Goal: Navigation & Orientation: Find specific page/section

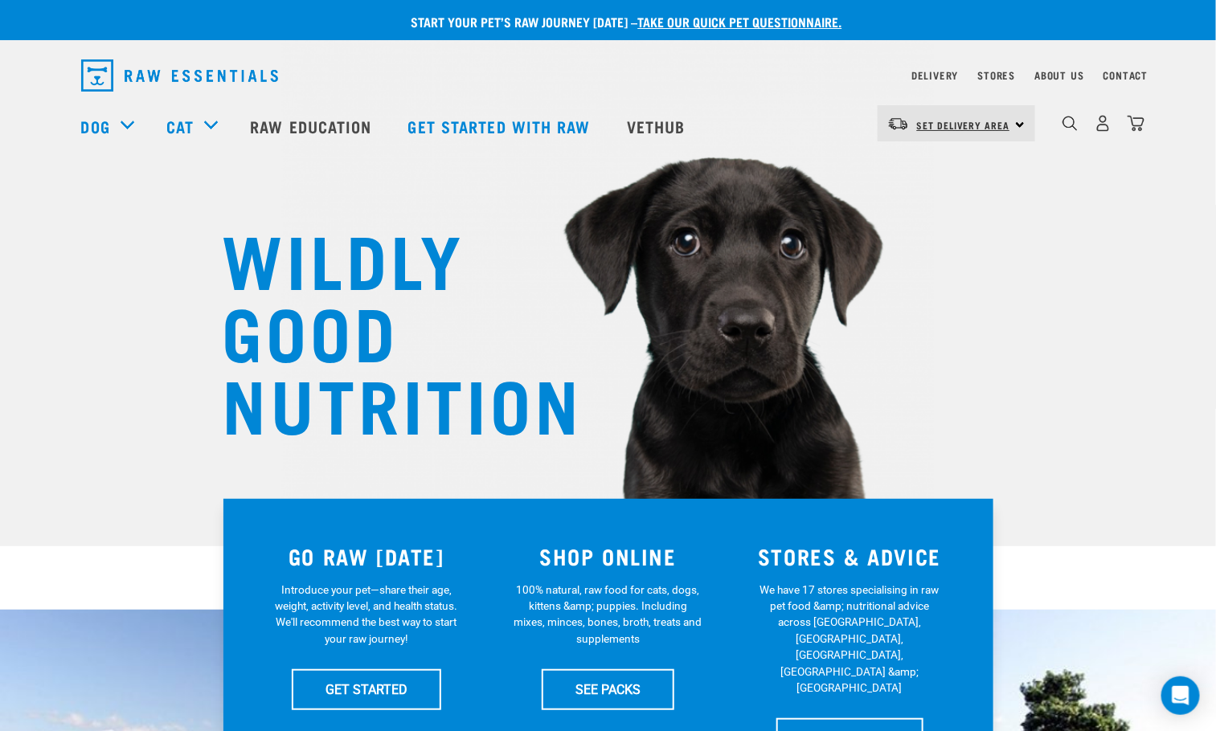
click at [974, 125] on span "Set Delivery Area" at bounding box center [963, 125] width 93 height 6
click at [931, 169] on link "[GEOGRAPHIC_DATA]" at bounding box center [954, 168] width 154 height 35
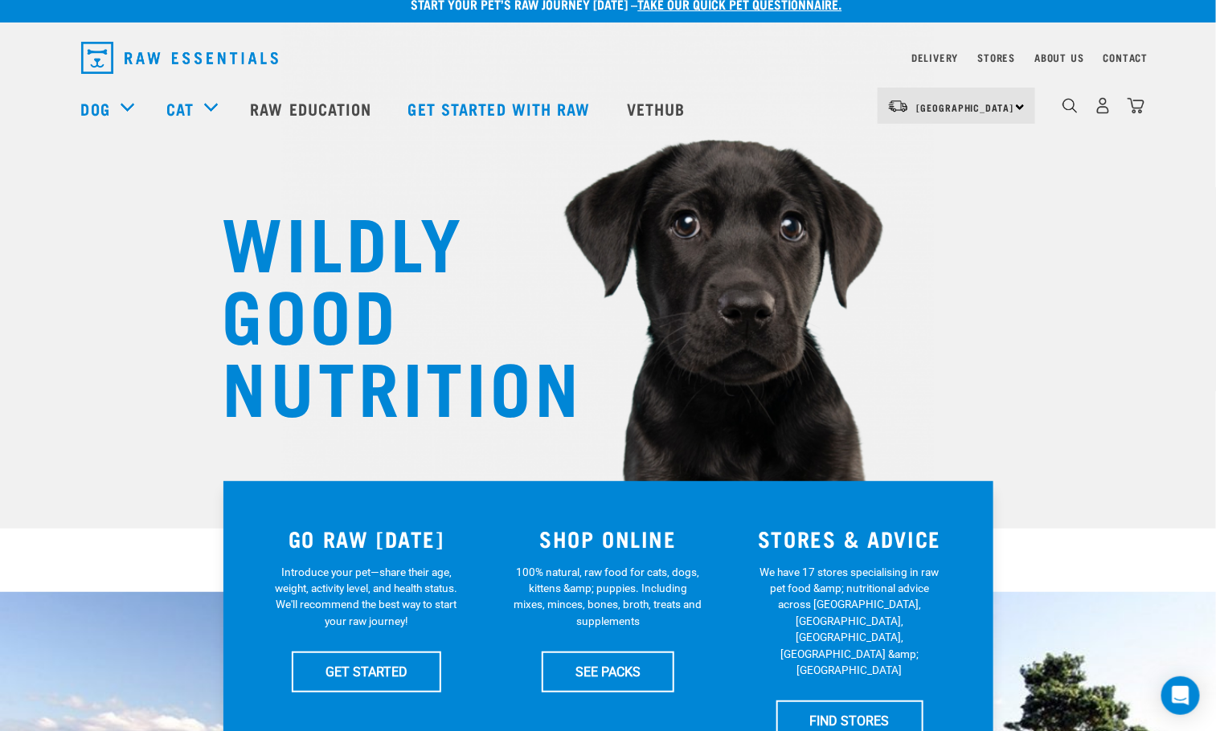
scroll to position [22, 0]
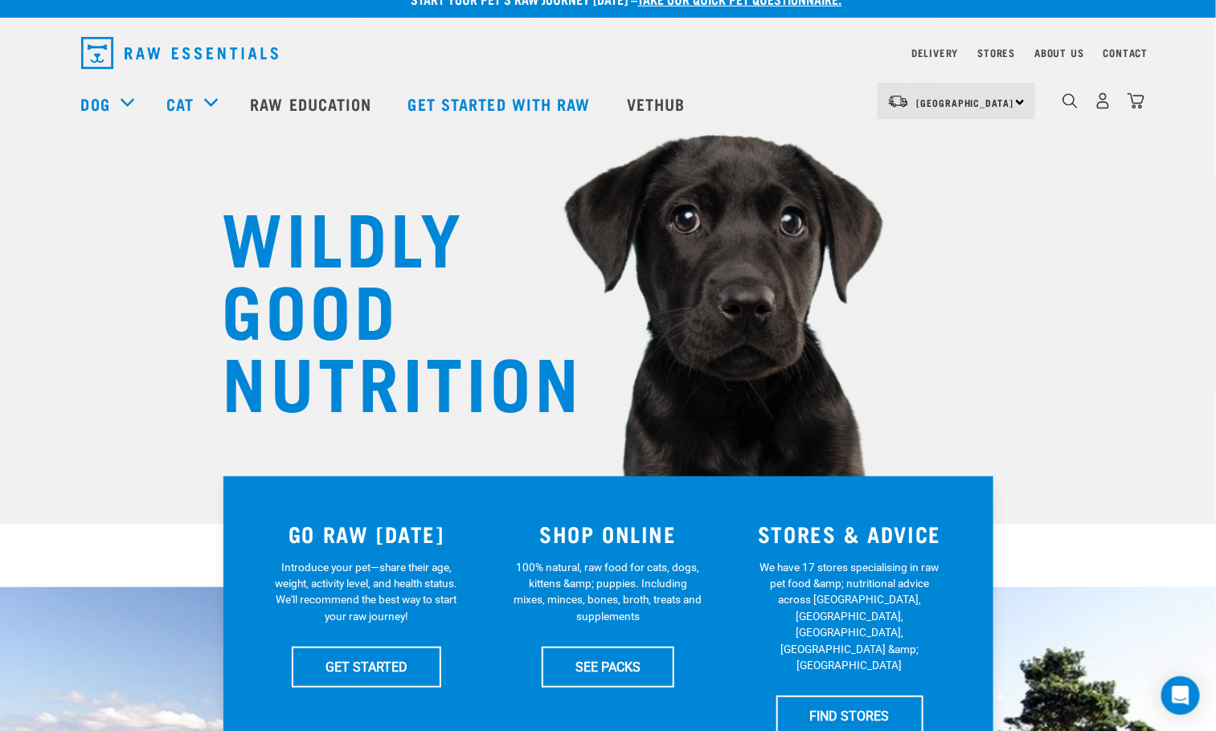
click at [1085, 277] on div "WILDLY GOOD NUTRITION" at bounding box center [608, 251] width 1216 height 546
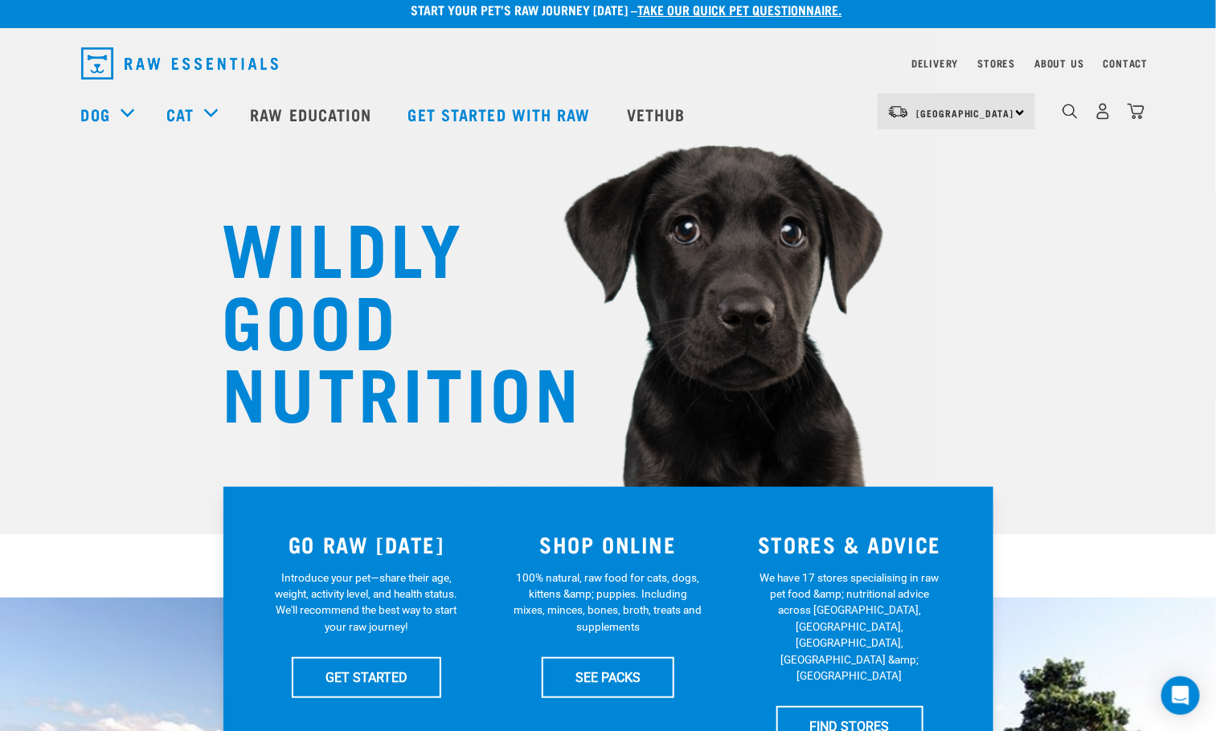
scroll to position [0, 0]
